Goal: Task Accomplishment & Management: Manage account settings

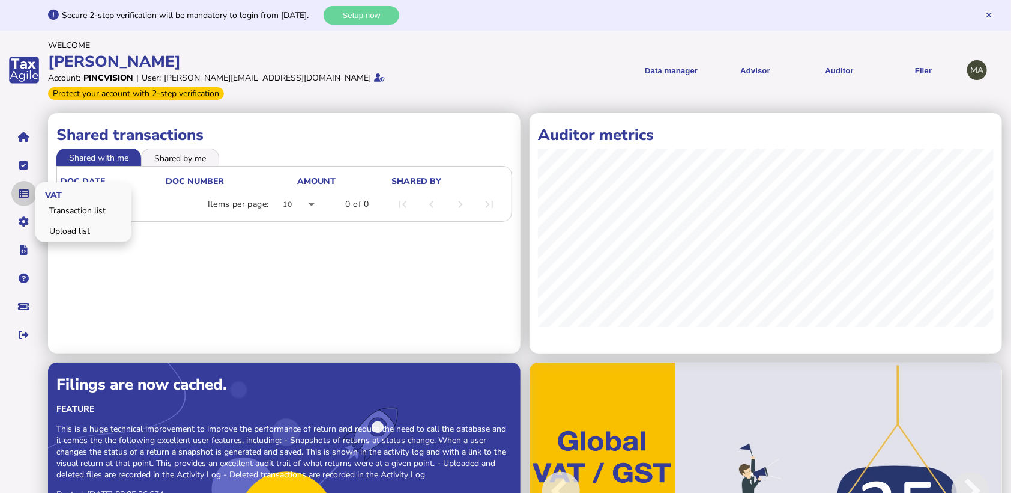
click at [34, 181] on button "navigate application pages" at bounding box center [23, 193] width 25 height 25
click at [68, 222] on link "Upload list" at bounding box center [83, 231] width 92 height 19
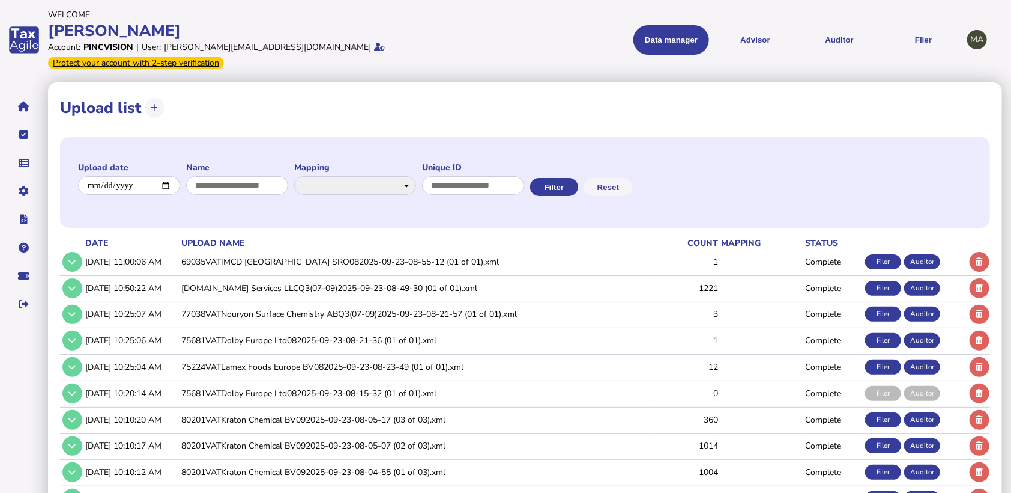
click at [381, 249] on td "69035VATIMCD Czech Republic SRO082025-09-23-08-55-12 (01 of 01).xml" at bounding box center [416, 261] width 474 height 25
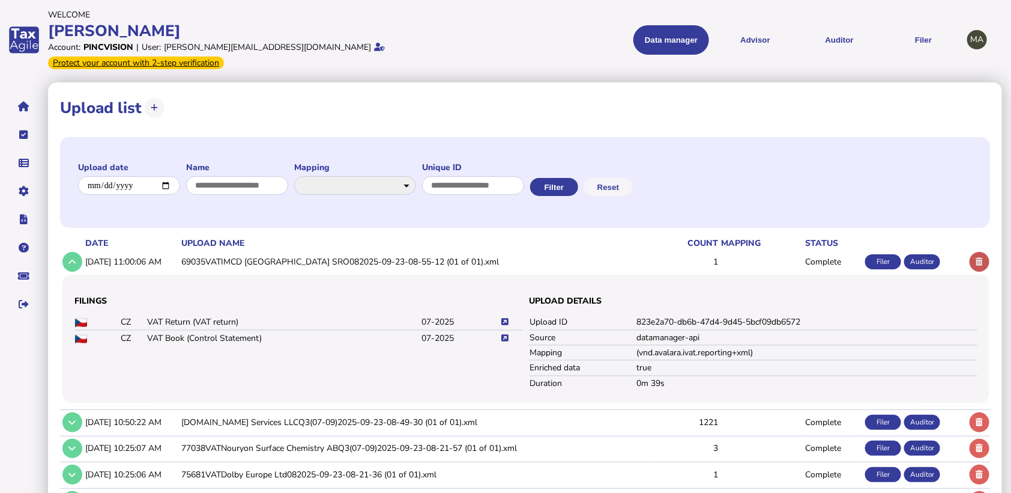
click at [985, 252] on button at bounding box center [980, 262] width 20 height 20
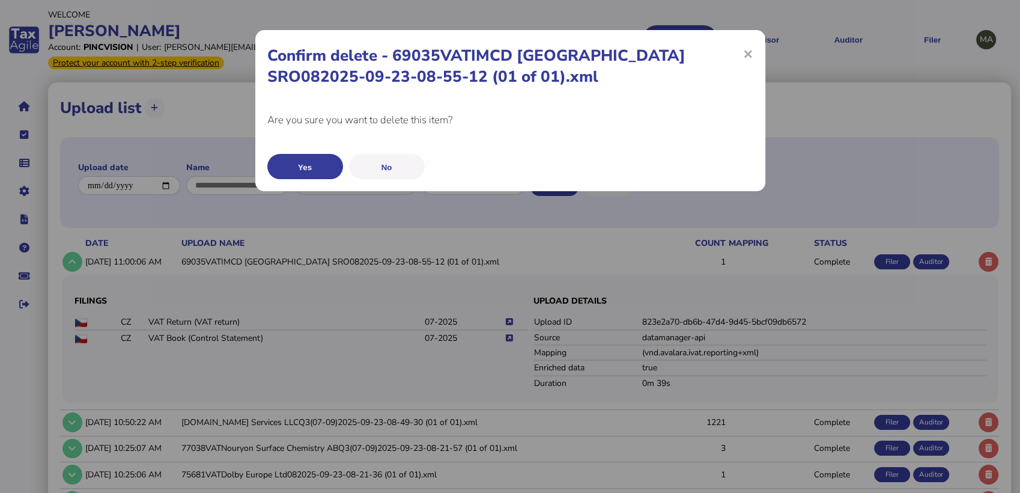
click at [326, 168] on button "Yes" at bounding box center [305, 166] width 76 height 25
